Goal: Information Seeking & Learning: Learn about a topic

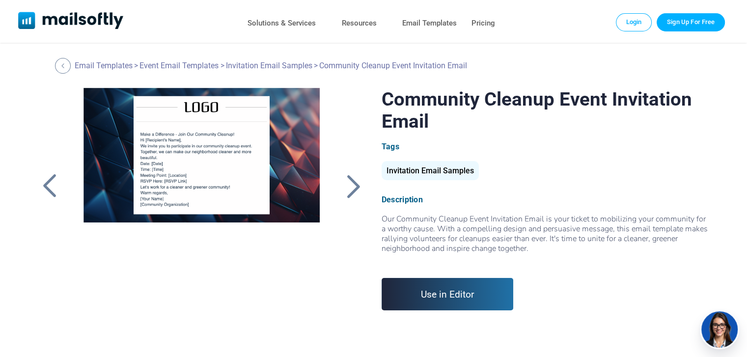
click at [220, 253] on div at bounding box center [201, 211] width 263 height 246
click at [349, 183] on div at bounding box center [353, 186] width 25 height 26
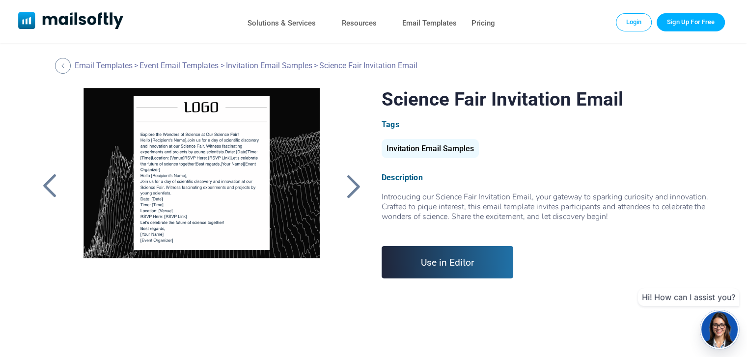
click at [349, 183] on div at bounding box center [353, 186] width 25 height 26
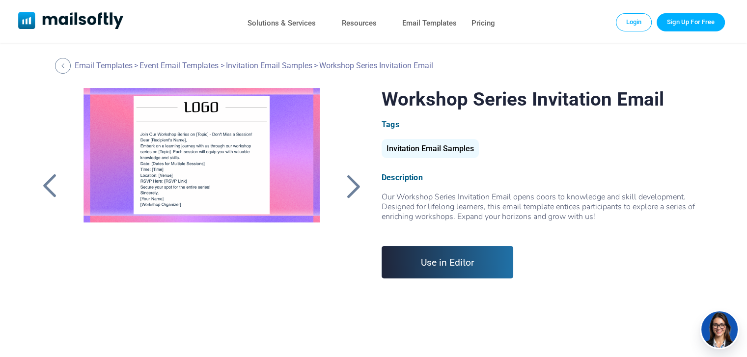
click at [349, 183] on div at bounding box center [353, 186] width 25 height 26
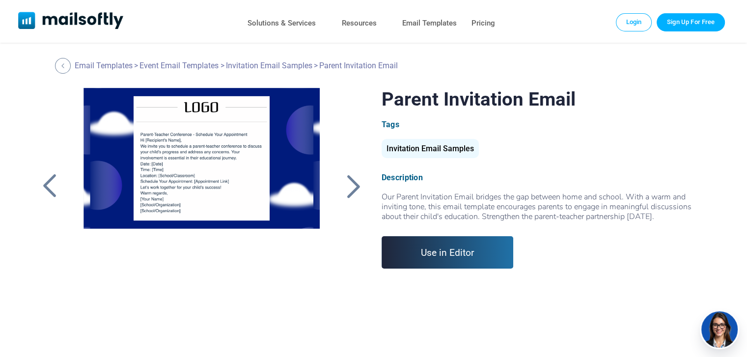
click at [349, 183] on div at bounding box center [353, 186] width 25 height 26
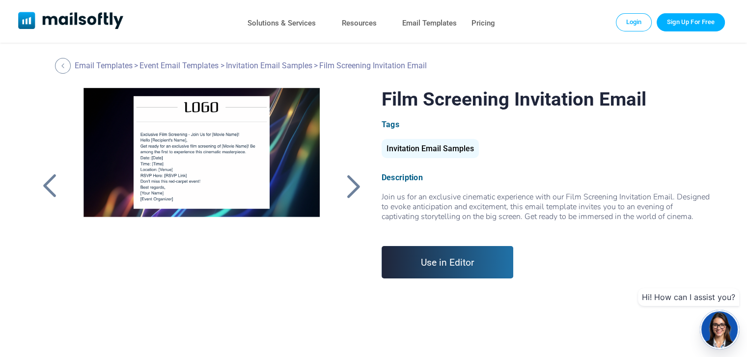
click at [349, 183] on div at bounding box center [353, 186] width 25 height 26
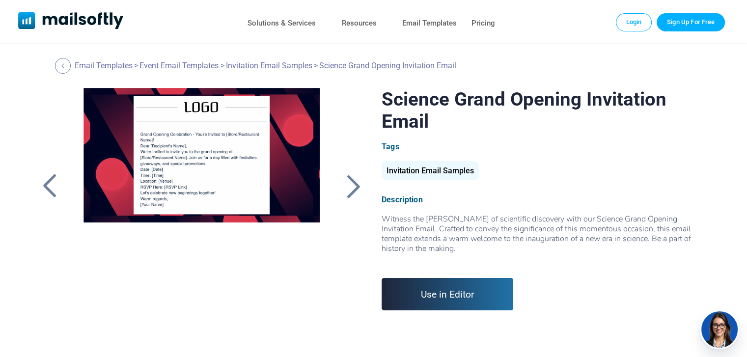
click at [349, 183] on div at bounding box center [353, 186] width 25 height 26
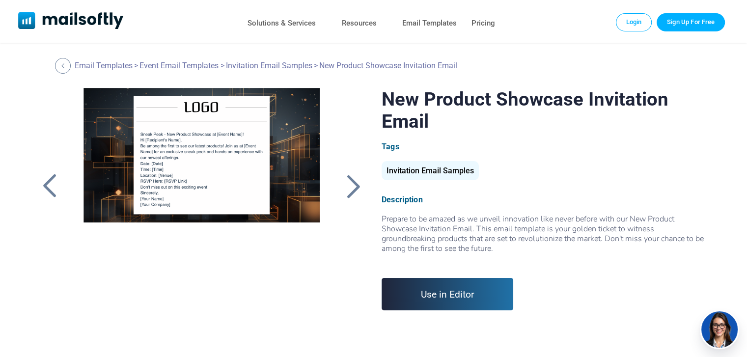
click at [349, 183] on div at bounding box center [353, 186] width 25 height 26
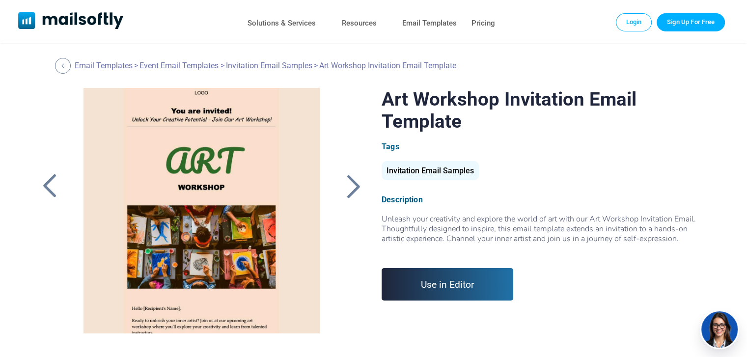
scroll to position [125, 0]
